Goal: Task Accomplishment & Management: Complete application form

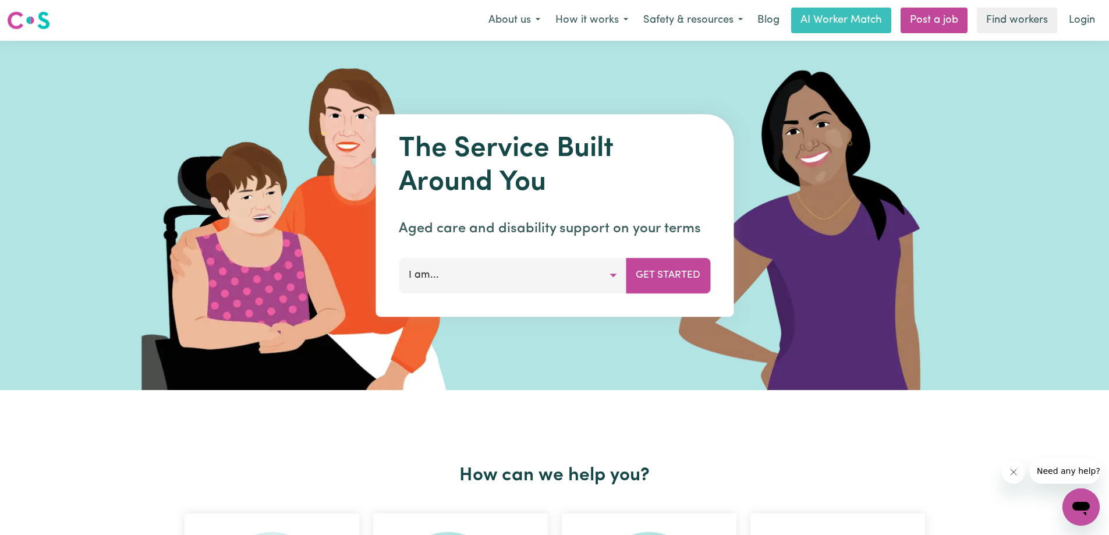
click at [494, 300] on div "The Service Built Around You Aged care and disability support on your terms I a…" at bounding box center [554, 215] width 358 height 203
click at [497, 285] on button "I am..." at bounding box center [513, 275] width 228 height 35
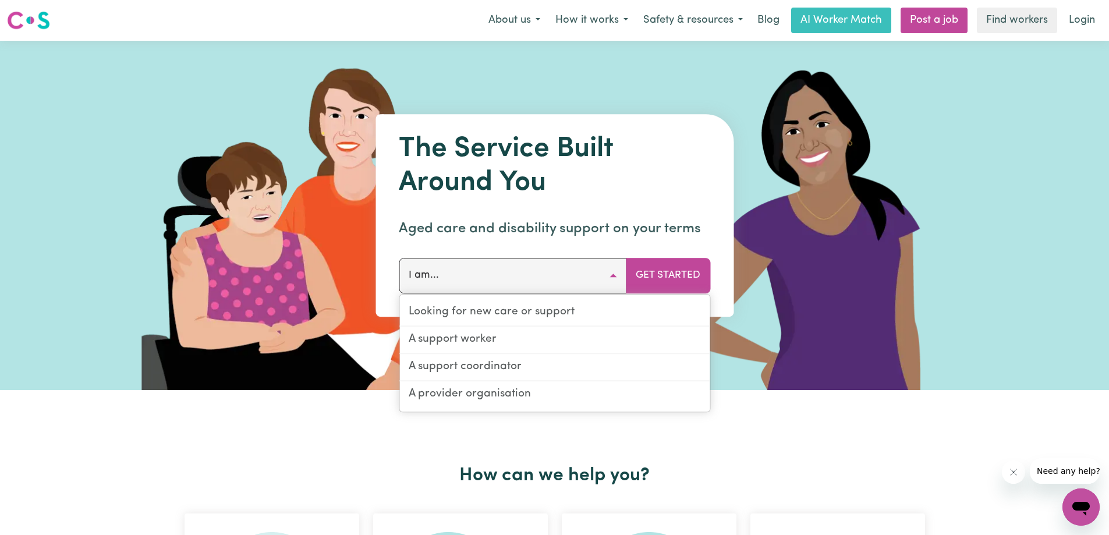
click at [306, 385] on img at bounding box center [291, 215] width 347 height 349
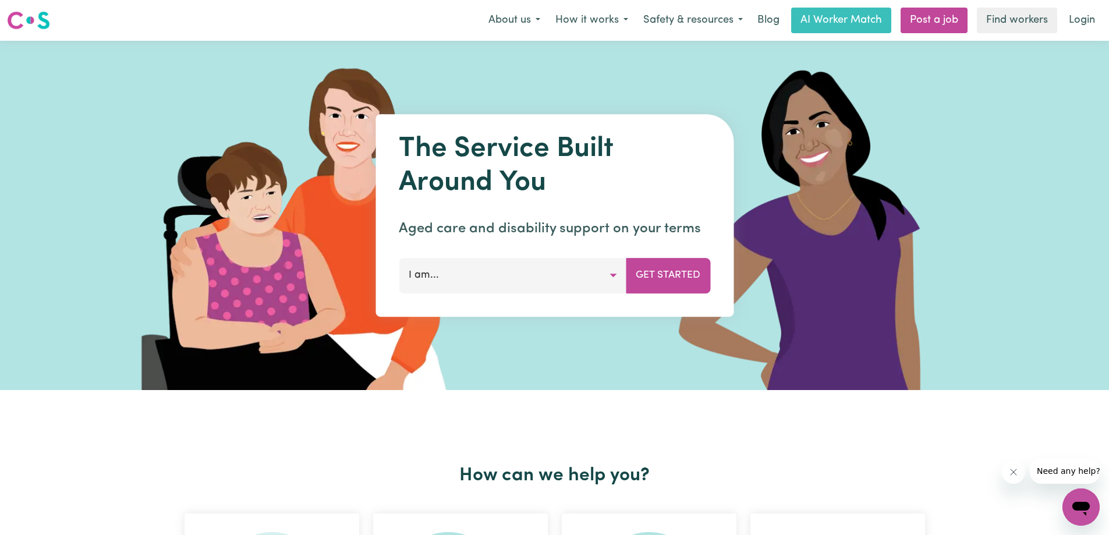
scroll to position [291, 0]
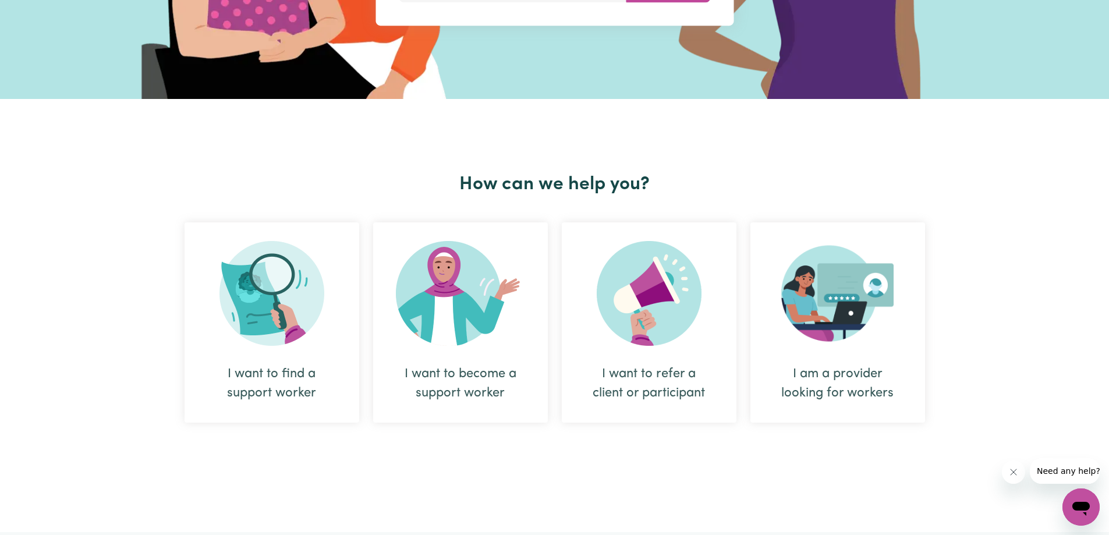
click at [261, 359] on div "I want to find a support worker" at bounding box center [272, 322] width 175 height 200
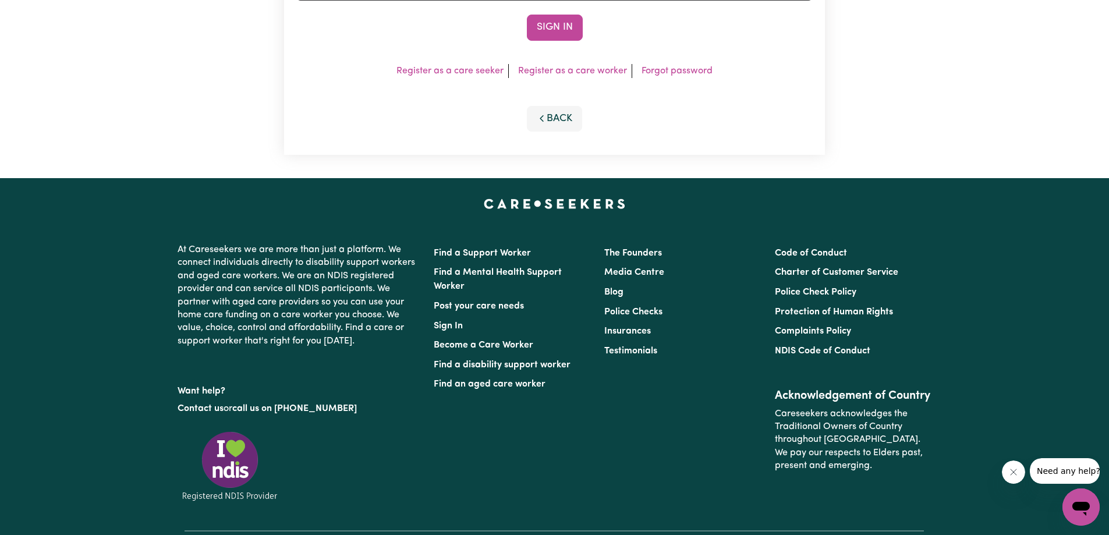
scroll to position [291, 0]
